Goal: Task Accomplishment & Management: Manage account settings

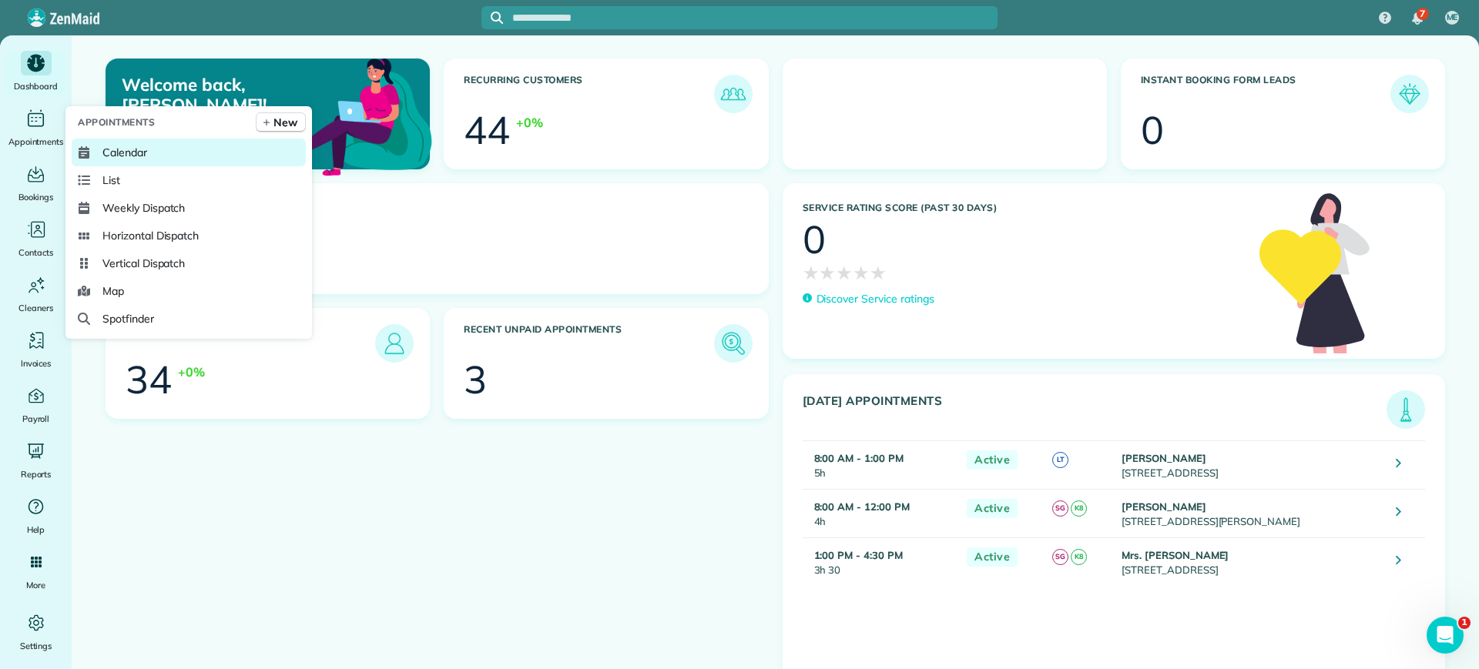
click at [174, 147] on link "Calendar" at bounding box center [189, 153] width 234 height 28
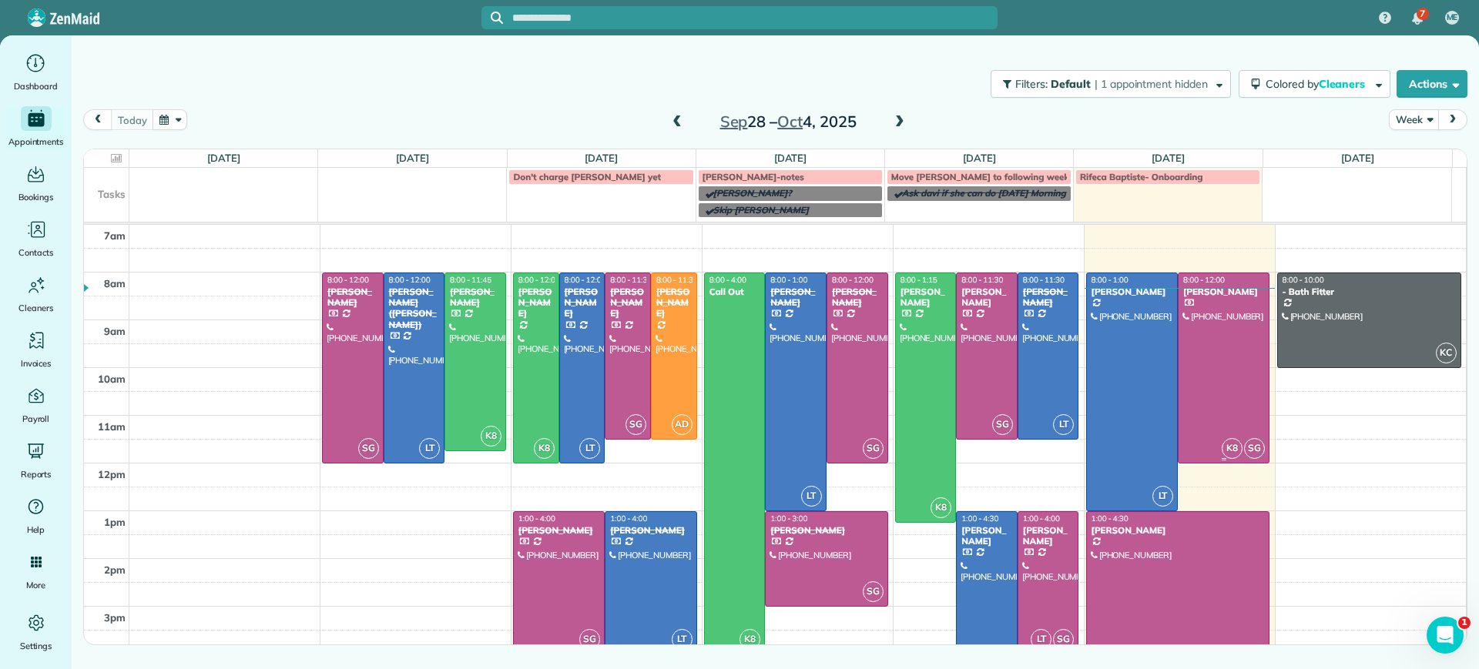
click at [1202, 337] on div at bounding box center [1224, 367] width 90 height 189
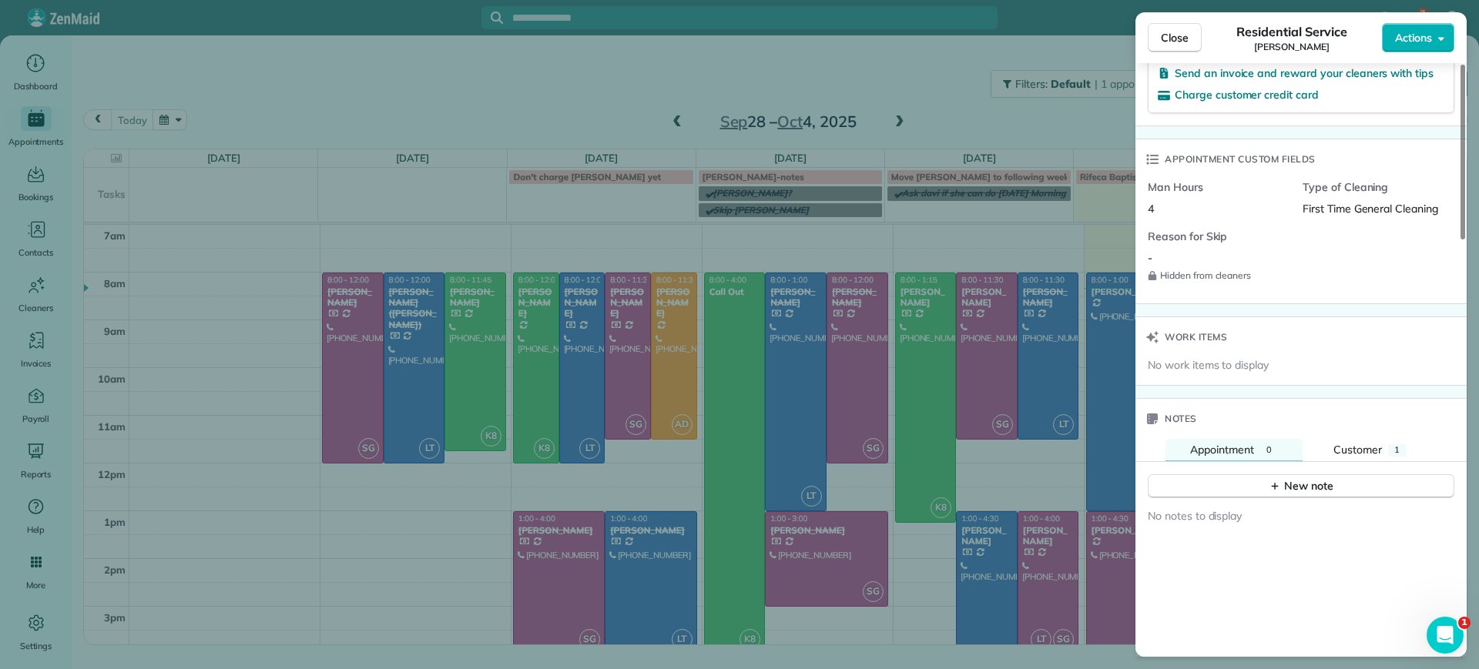
scroll to position [1157, 0]
click at [1367, 464] on div "New note" at bounding box center [1300, 482] width 331 height 37
click at [1356, 445] on span "Customer" at bounding box center [1357, 452] width 49 height 14
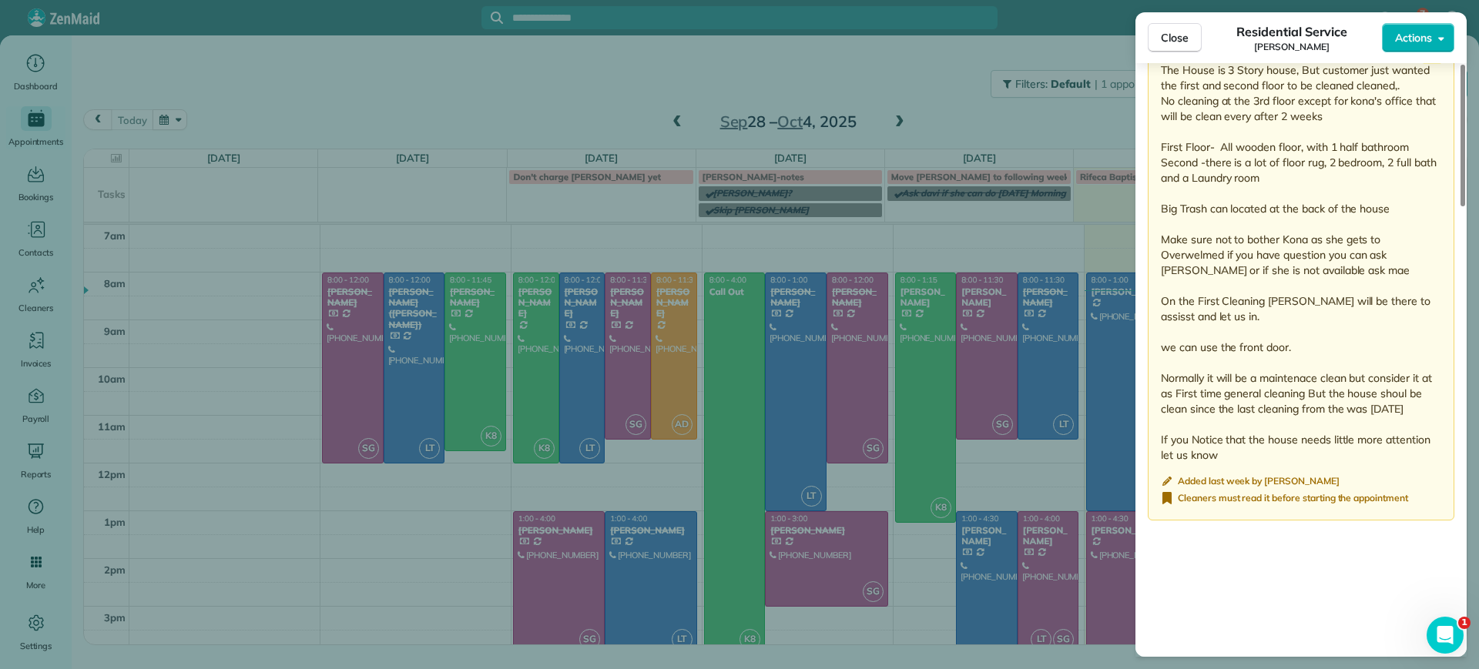
scroll to position [1637, 0]
click at [1424, 58] on div "Close Residential Service [PERSON_NAME] Actions" at bounding box center [1300, 37] width 331 height 51
click at [1414, 52] on body "7 ME Dashboard Appointments Bookings Contacts Cleaners Invoices Payroll Reports…" at bounding box center [739, 334] width 1479 height 669
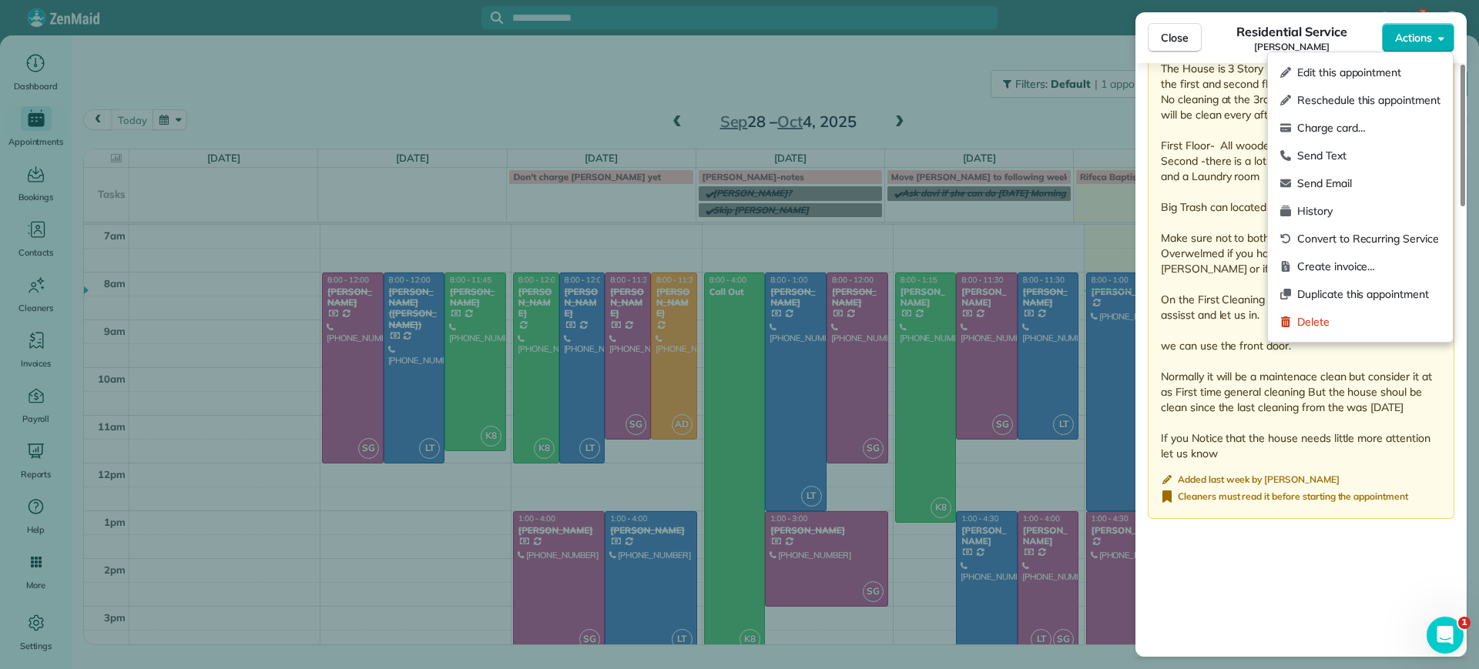
click at [1195, 491] on span "Cleaners must read it before starting the appointment" at bounding box center [1293, 497] width 230 height 12
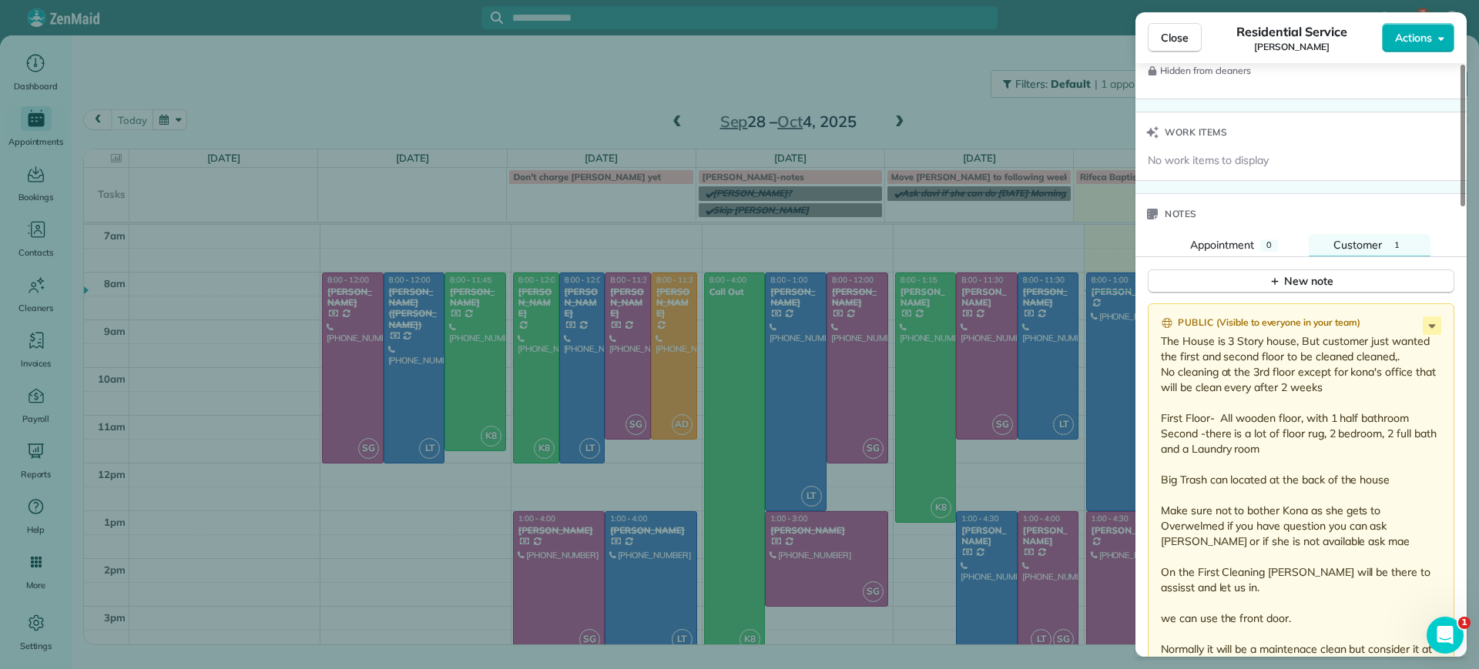
scroll to position [1252, 0]
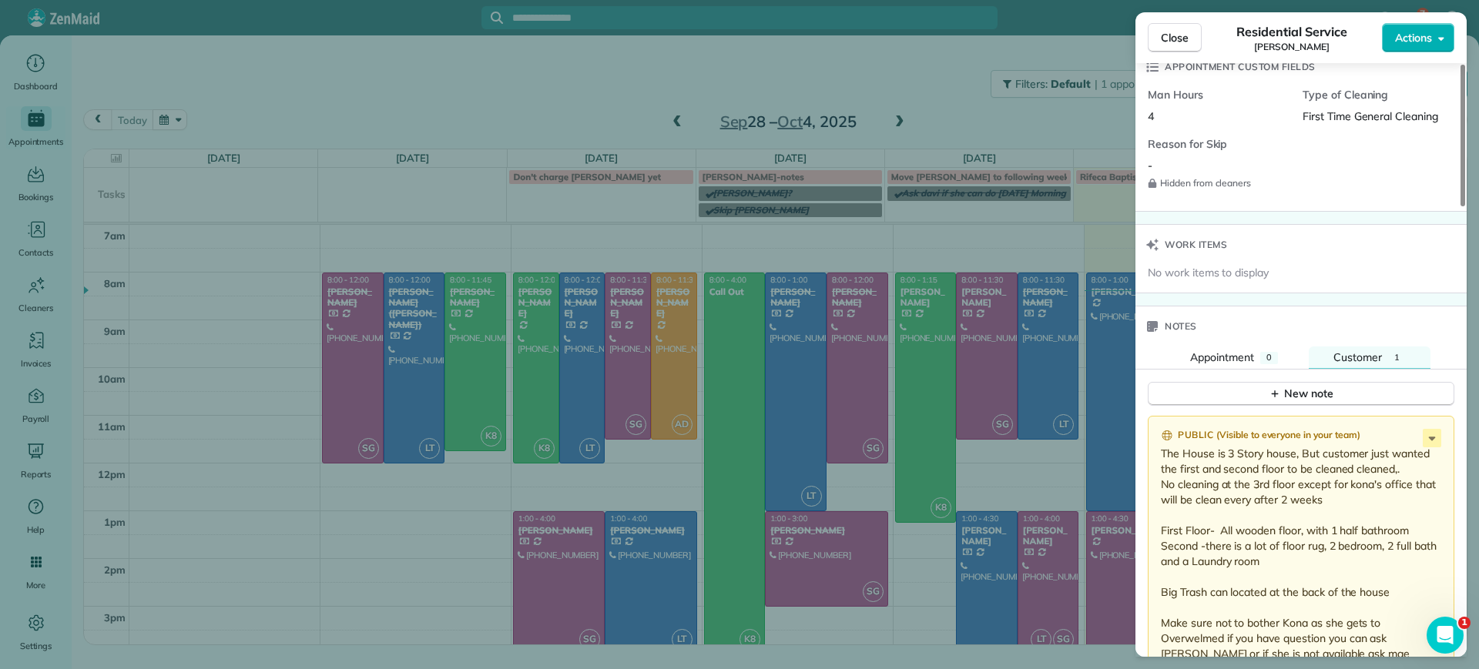
click at [1442, 429] on div "Public ( Visible to everyone in your team )" at bounding box center [1302, 436] width 283 height 14
click at [1437, 429] on icon at bounding box center [1432, 438] width 18 height 18
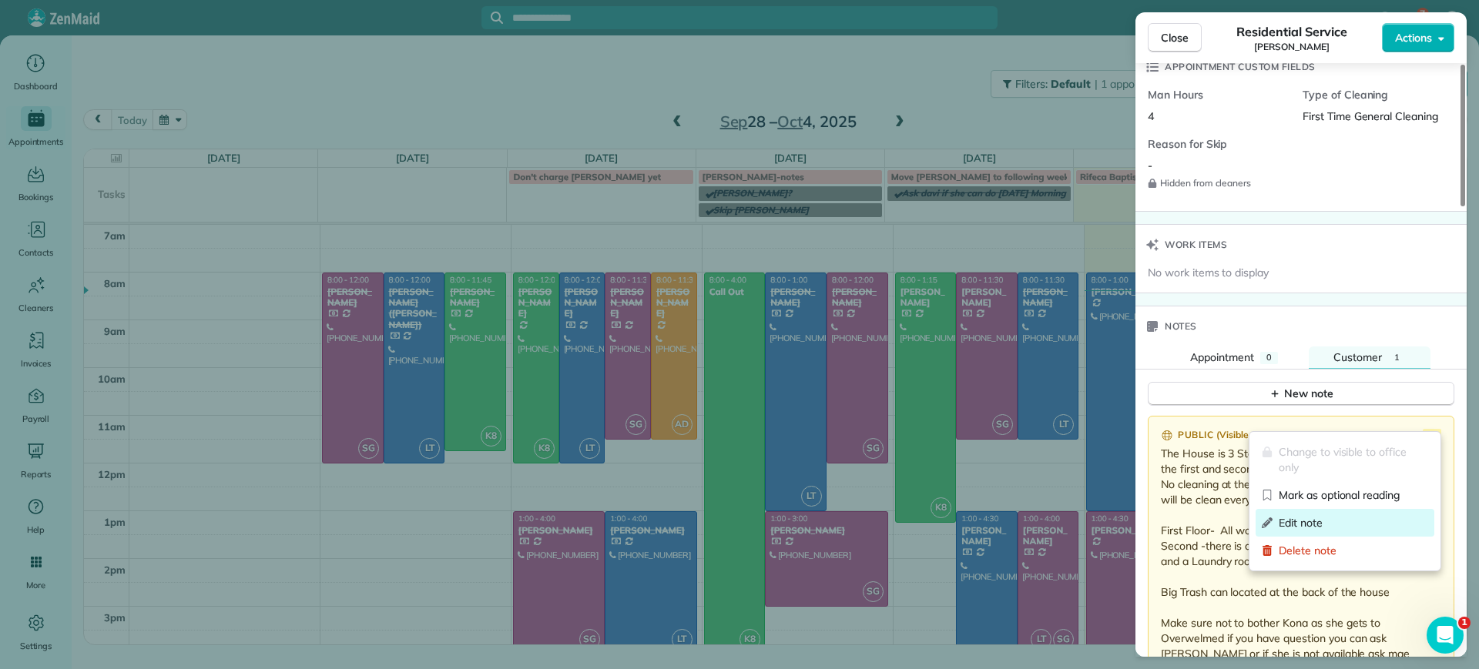
click at [1279, 519] on span "Edit note" at bounding box center [1353, 522] width 149 height 15
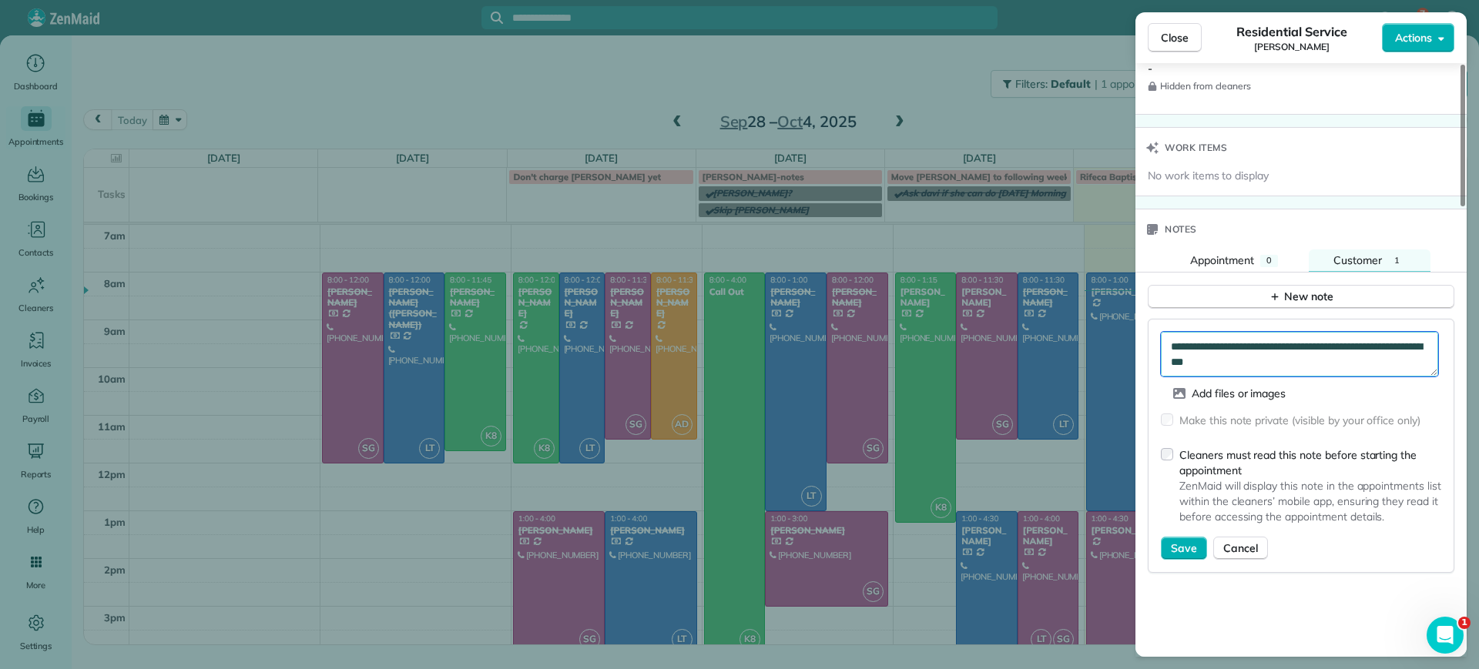
scroll to position [377, 0]
drag, startPoint x: 1200, startPoint y: 340, endPoint x: 1169, endPoint y: 340, distance: 30.8
click at [1169, 340] on textarea "**********" at bounding box center [1299, 354] width 277 height 45
click at [1248, 332] on textarea "**********" at bounding box center [1299, 354] width 277 height 45
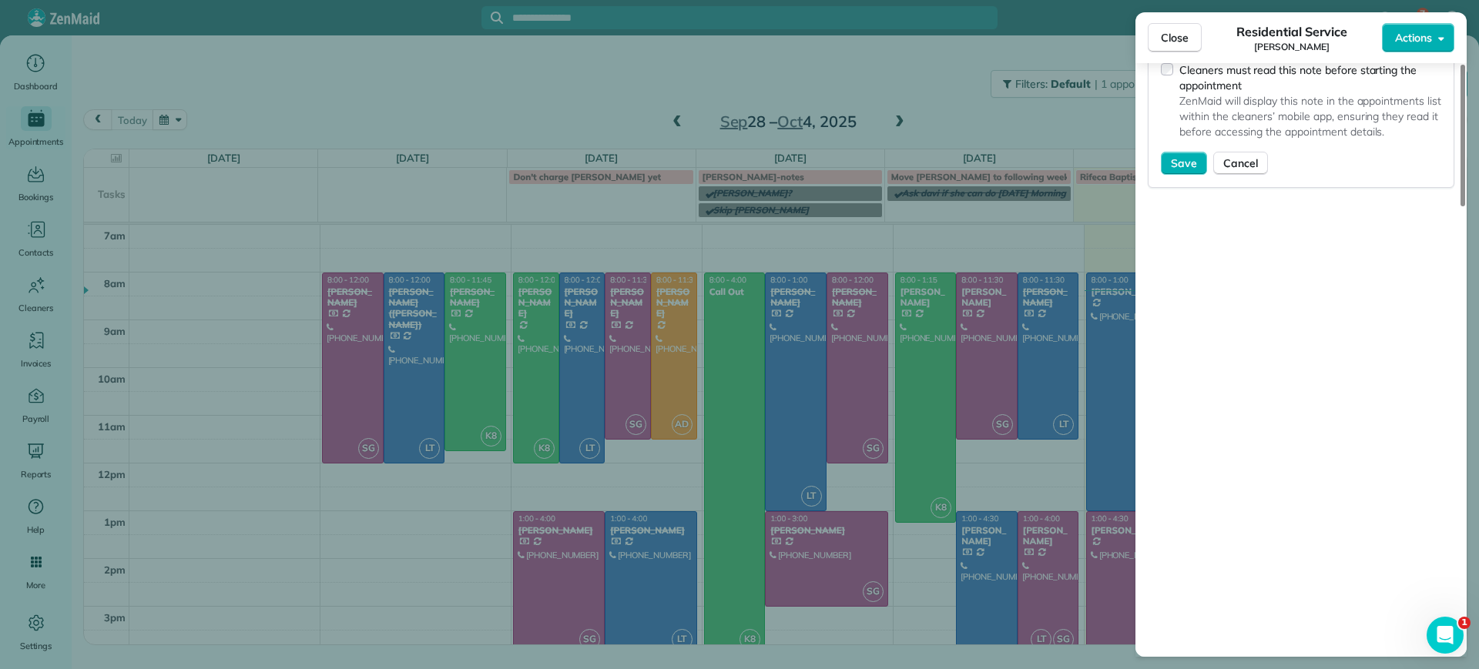
scroll to position [1541, 0]
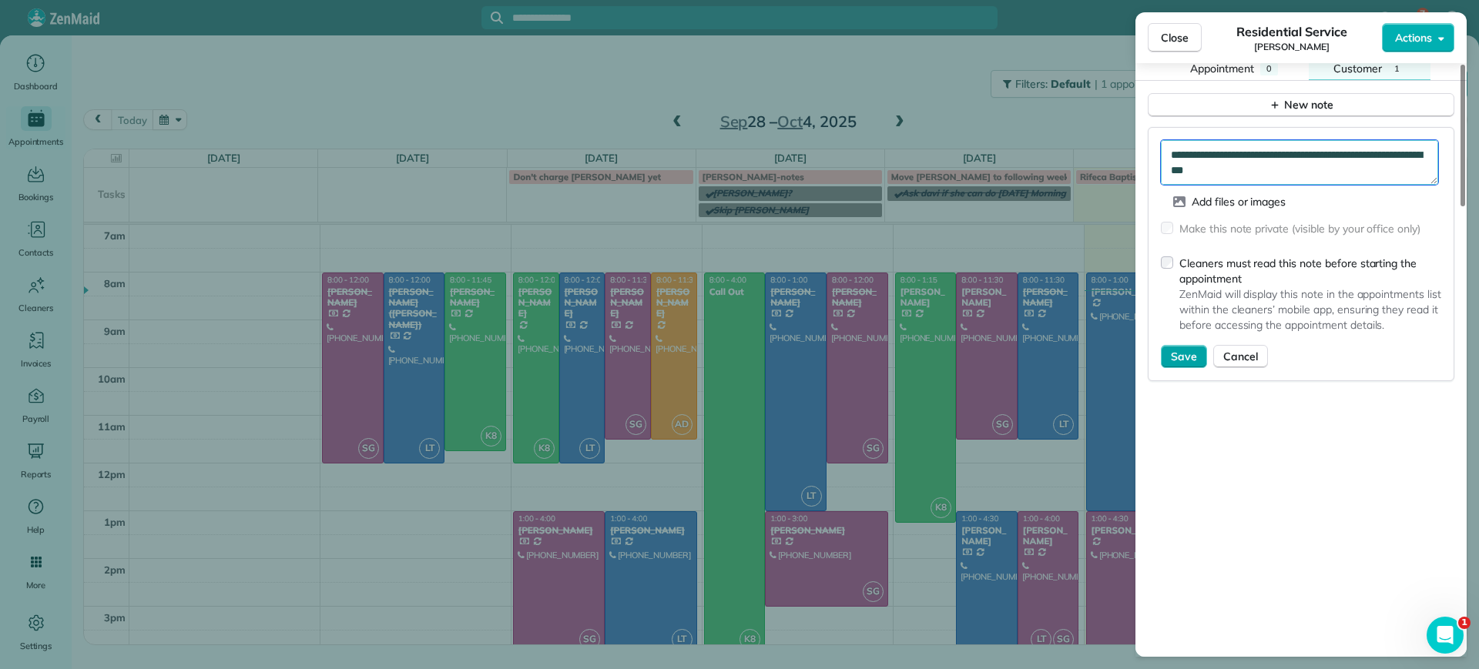
type textarea "**********"
click at [1185, 349] on span "Save" at bounding box center [1184, 356] width 26 height 15
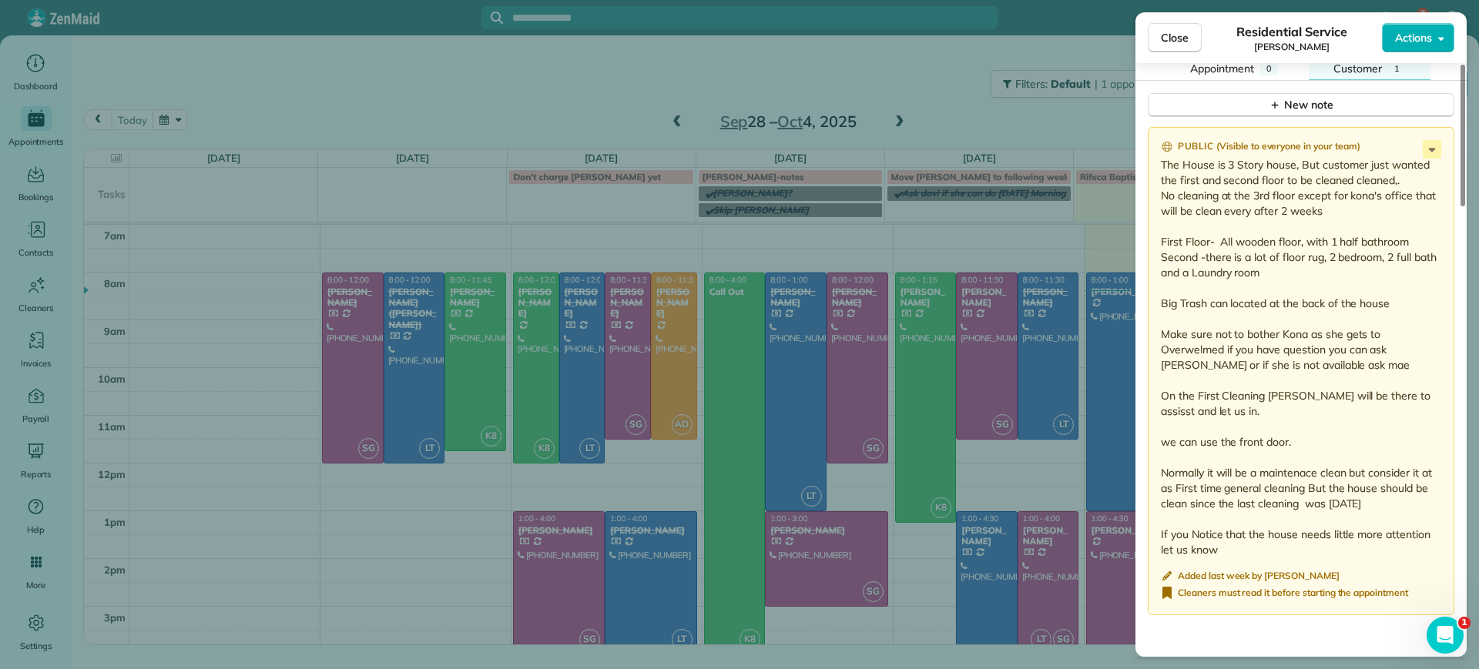
scroll to position [1638, 0]
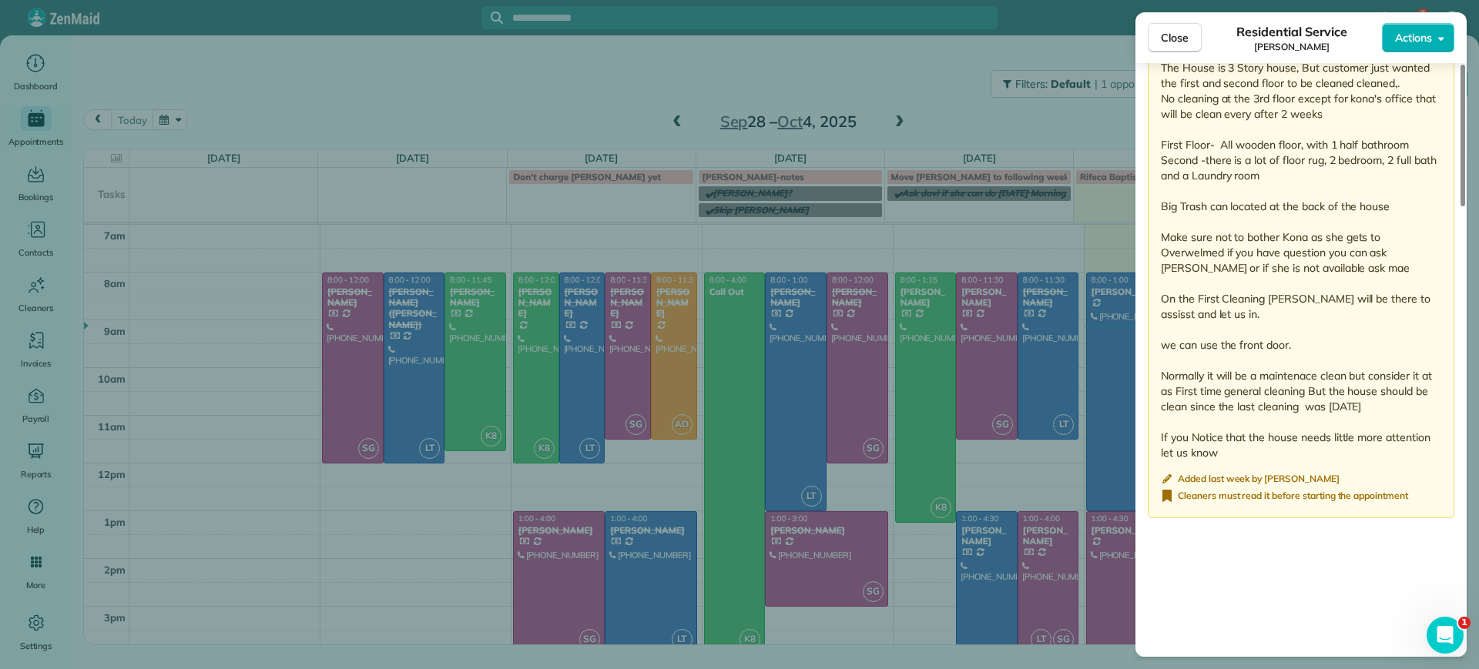
click at [589, 64] on div "Close Residential Service [PERSON_NAME] Actions Status Active [PERSON_NAME] · O…" at bounding box center [739, 334] width 1479 height 669
